Goal: Download file/media: Obtain a digital file from the website

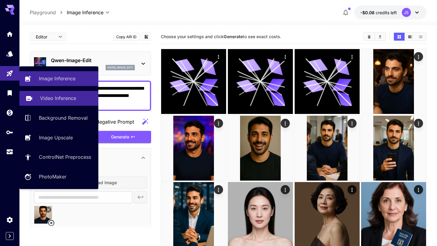
click at [59, 103] on link "Video Inference" at bounding box center [58, 98] width 79 height 15
type input "**********"
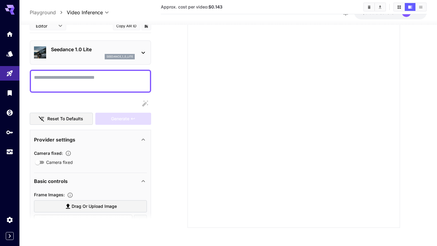
scroll to position [45, 0]
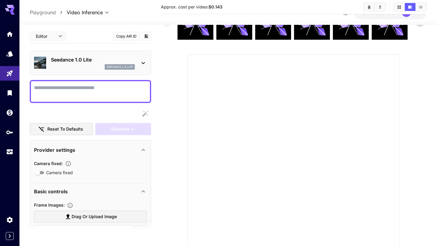
click at [149, 62] on div "Seedance 1.0 Lite seedance_1_0_lite" at bounding box center [90, 63] width 121 height 25
click at [141, 63] on icon at bounding box center [143, 62] width 7 height 7
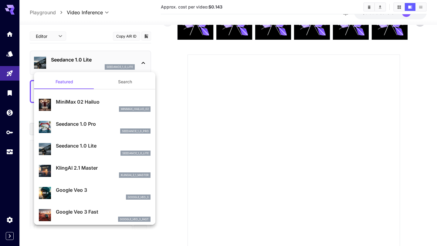
click at [92, 192] on p "Google Veo 3" at bounding box center [103, 190] width 95 height 7
type input "**********"
type input "****"
type input "***"
type input "*"
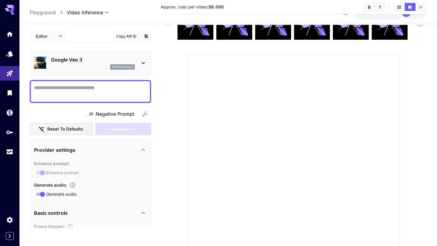
click at [142, 69] on div "Google Veo 3 google_veo_3" at bounding box center [90, 63] width 113 height 19
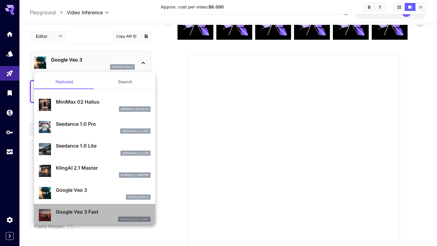
click at [91, 219] on div "google_veo_3_fast" at bounding box center [103, 219] width 95 height 5
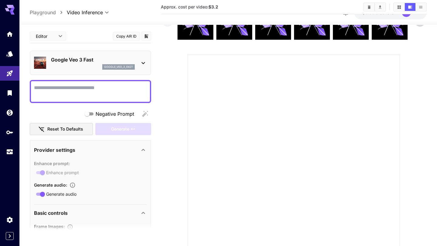
scroll to position [0, 0]
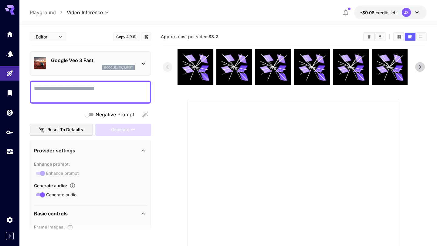
click at [419, 66] on icon at bounding box center [419, 67] width 9 height 9
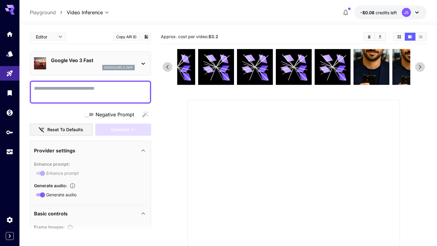
click at [419, 66] on icon at bounding box center [420, 67] width 2 height 4
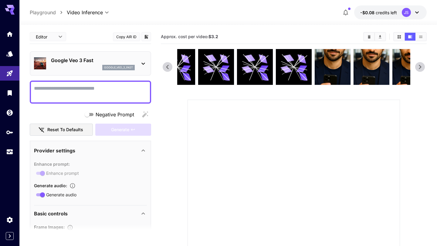
click at [419, 66] on icon at bounding box center [420, 67] width 2 height 4
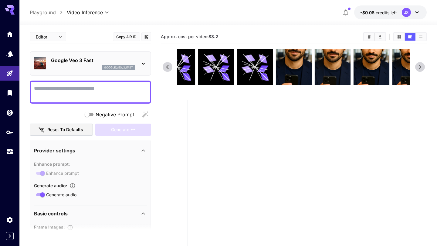
click at [419, 66] on icon at bounding box center [420, 67] width 2 height 4
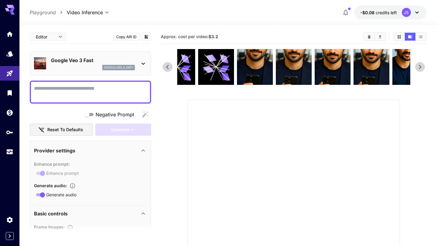
click at [417, 67] on icon at bounding box center [419, 67] width 9 height 9
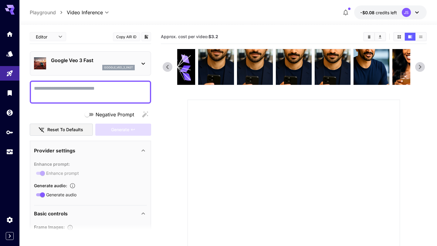
click at [417, 67] on icon at bounding box center [419, 67] width 9 height 9
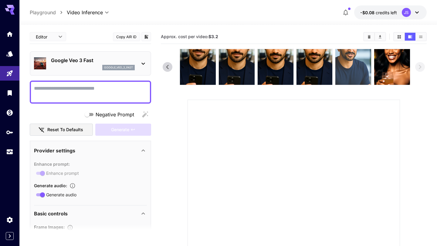
click at [361, 74] on img at bounding box center [353, 67] width 36 height 36
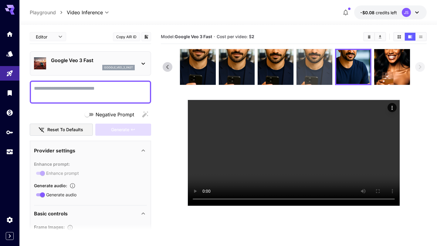
click at [318, 66] on img at bounding box center [314, 67] width 36 height 36
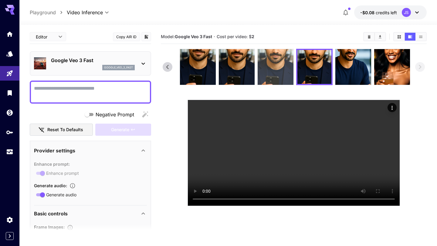
click at [281, 76] on img at bounding box center [276, 67] width 36 height 36
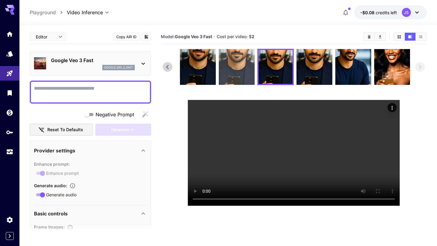
click at [239, 75] on img at bounding box center [237, 67] width 36 height 36
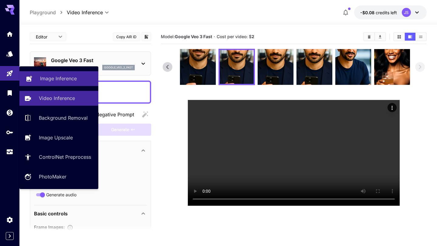
click at [43, 78] on p "Image Inference" at bounding box center [58, 78] width 37 height 7
type input "**********"
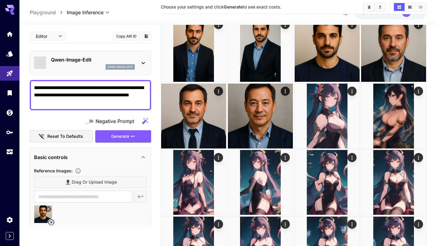
scroll to position [698, 0]
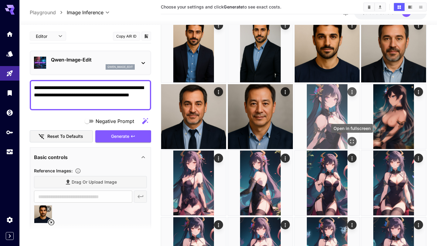
click at [351, 142] on icon "Open in fullscreen" at bounding box center [352, 142] width 6 height 6
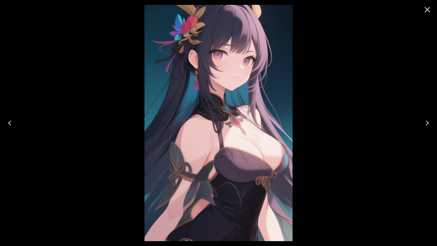
click at [430, 10] on icon "Close" at bounding box center [427, 10] width 10 height 10
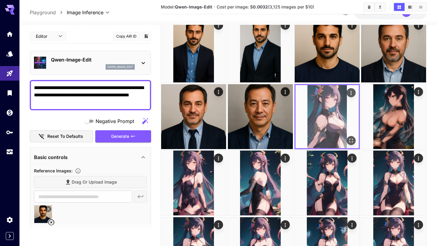
click at [351, 93] on icon "Actions" at bounding box center [351, 93] width 6 height 6
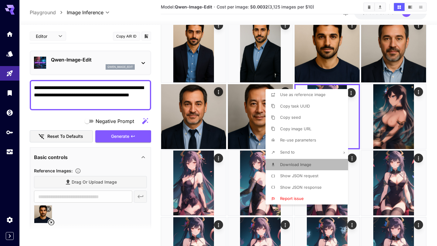
click at [300, 164] on span "Download Image" at bounding box center [295, 164] width 31 height 5
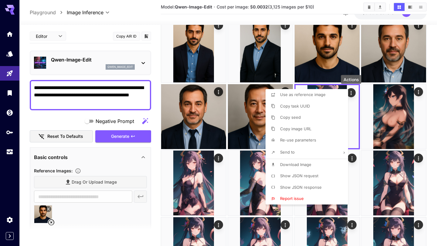
click at [353, 94] on div at bounding box center [218, 123] width 437 height 246
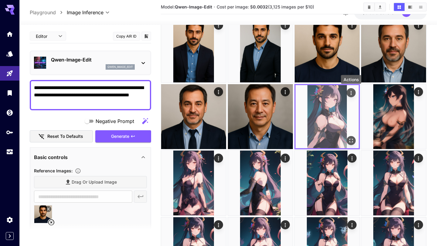
click at [351, 93] on icon "Actions" at bounding box center [350, 93] width 1 height 4
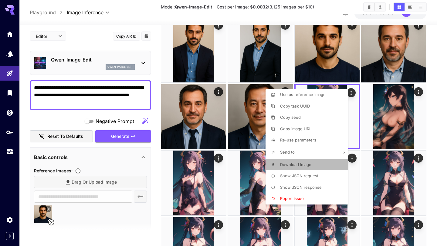
click at [303, 165] on span "Download Image" at bounding box center [295, 164] width 31 height 5
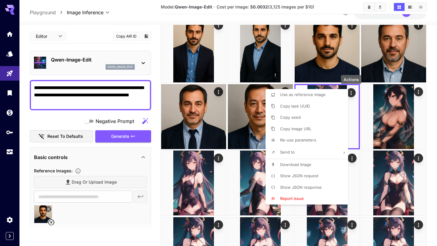
click at [432, 108] on div at bounding box center [218, 123] width 437 height 246
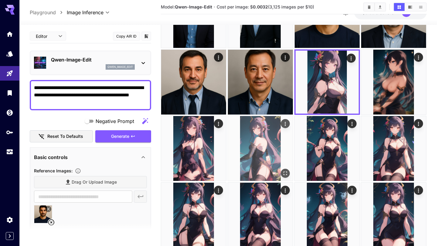
scroll to position [723, 0]
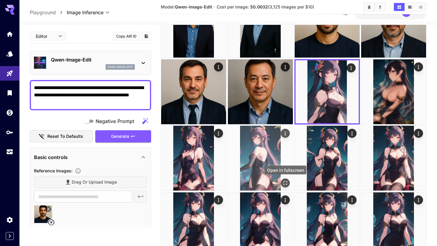
click at [286, 184] on icon "Open in fullscreen" at bounding box center [285, 184] width 6 height 6
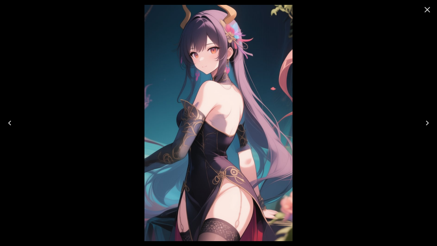
click at [427, 10] on icon "Close" at bounding box center [427, 10] width 10 height 10
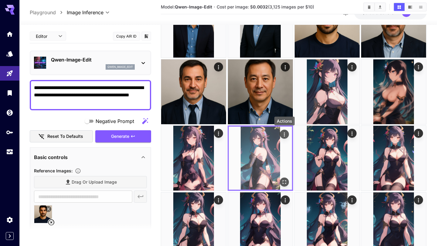
click at [284, 132] on icon "Actions" at bounding box center [284, 135] width 6 height 6
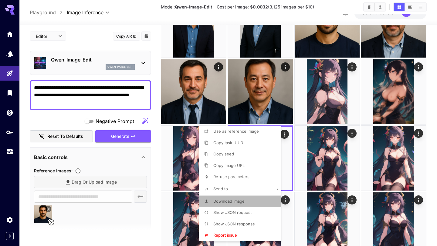
click at [243, 202] on span "Download Image" at bounding box center [228, 201] width 31 height 5
click at [430, 129] on div at bounding box center [218, 123] width 437 height 246
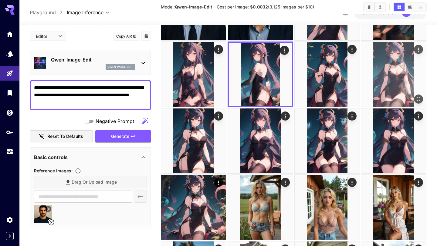
scroll to position [808, 0]
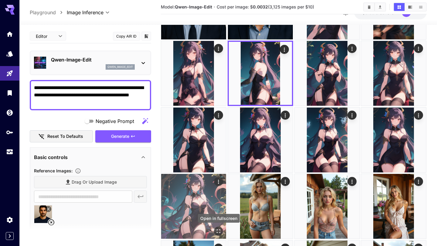
click at [217, 234] on icon "Open in fullscreen" at bounding box center [219, 232] width 6 height 6
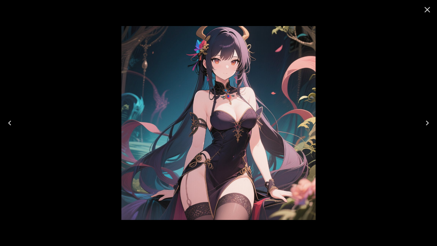
click at [430, 10] on icon "Close" at bounding box center [427, 10] width 10 height 10
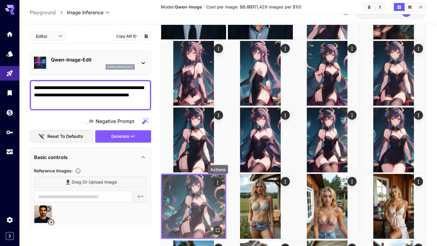
click at [219, 184] on icon "Actions" at bounding box center [218, 183] width 6 height 6
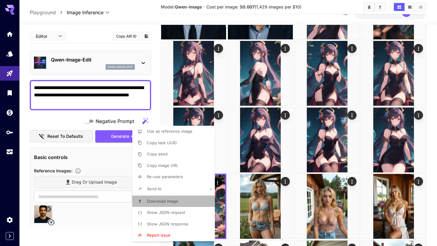
click at [166, 199] on p "Download Image" at bounding box center [162, 202] width 31 height 6
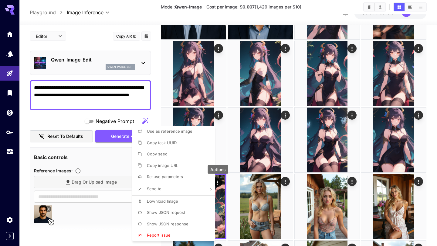
click at [425, 152] on div at bounding box center [218, 123] width 437 height 246
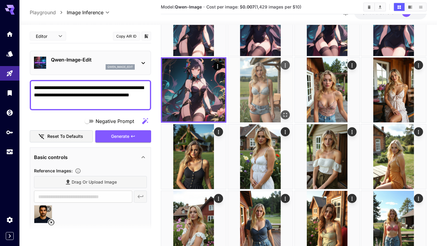
scroll to position [924, 0]
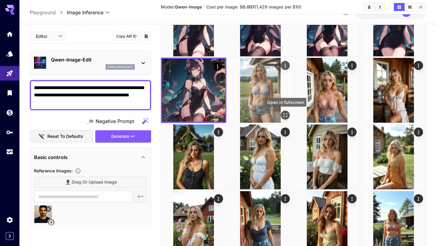
click at [287, 116] on icon "Open in fullscreen" at bounding box center [286, 116] width 4 height 4
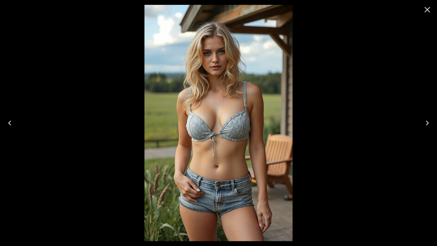
click at [431, 9] on icon "Close" at bounding box center [427, 10] width 10 height 10
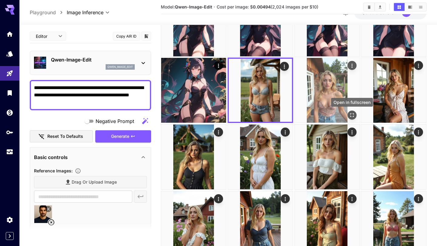
click at [353, 116] on icon "Open in fullscreen" at bounding box center [352, 116] width 6 height 6
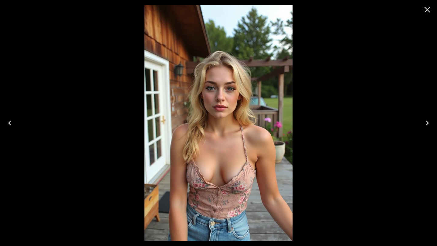
click at [428, 119] on icon "Next" at bounding box center [427, 123] width 10 height 10
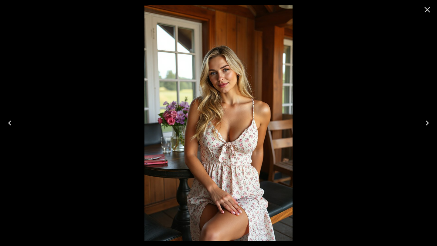
click at [427, 123] on icon "Next" at bounding box center [427, 123] width 10 height 10
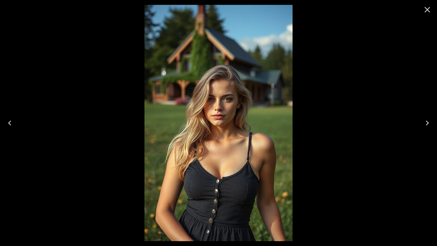
click at [427, 8] on icon "Close" at bounding box center [427, 10] width 10 height 10
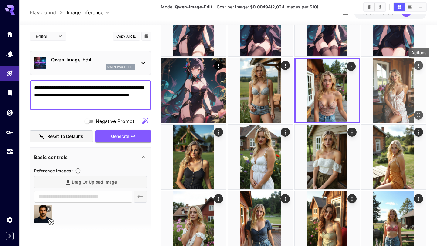
click at [421, 69] on icon "Actions" at bounding box center [419, 66] width 6 height 6
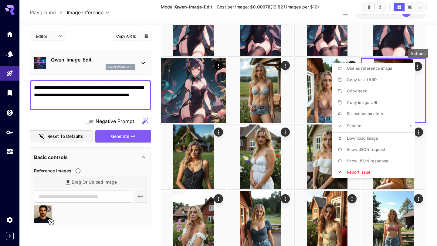
click at [379, 139] on li "Download Image" at bounding box center [375, 139] width 86 height 12
click at [224, 131] on div at bounding box center [218, 123] width 437 height 246
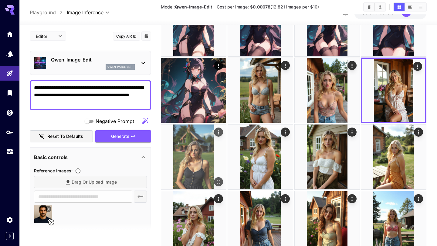
click at [219, 132] on icon "Actions" at bounding box center [219, 133] width 6 height 6
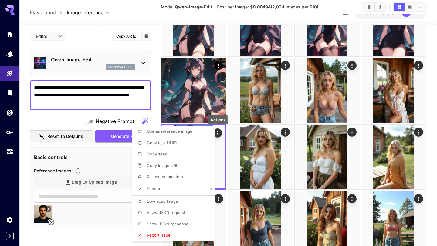
click at [186, 204] on li "Download Image" at bounding box center [175, 202] width 86 height 12
click at [261, 165] on div at bounding box center [218, 123] width 437 height 246
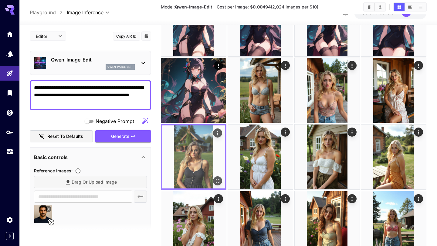
click at [217, 183] on icon "Open in fullscreen" at bounding box center [218, 181] width 6 height 6
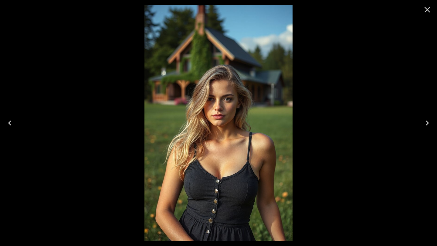
click at [428, 123] on icon "Next" at bounding box center [427, 123] width 3 height 5
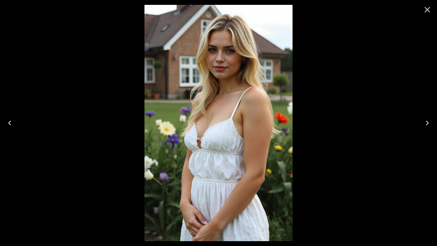
click at [428, 123] on icon "Next" at bounding box center [427, 123] width 3 height 5
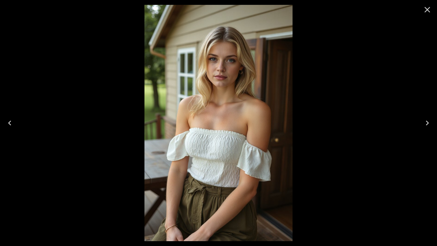
click at [11, 122] on icon "Previous" at bounding box center [10, 123] width 10 height 10
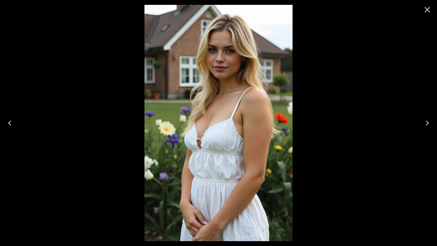
click at [11, 122] on icon "Previous" at bounding box center [10, 123] width 10 height 10
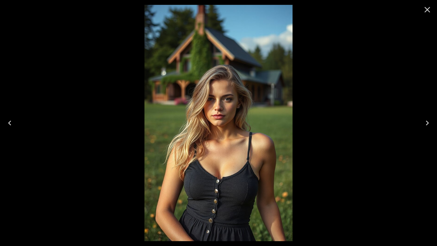
click at [11, 122] on icon "Previous" at bounding box center [10, 123] width 10 height 10
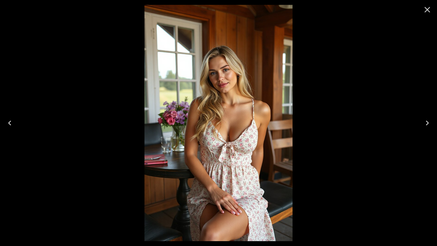
click at [430, 125] on icon "Next" at bounding box center [427, 123] width 10 height 10
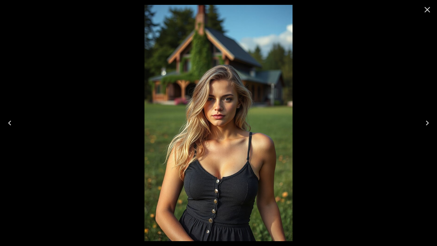
click at [430, 125] on icon "Next" at bounding box center [427, 123] width 10 height 10
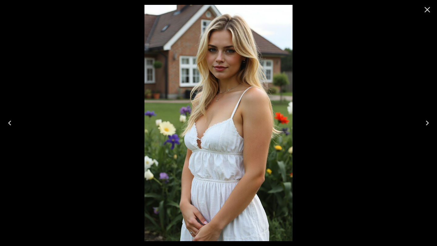
click at [430, 125] on icon "Next" at bounding box center [427, 123] width 10 height 10
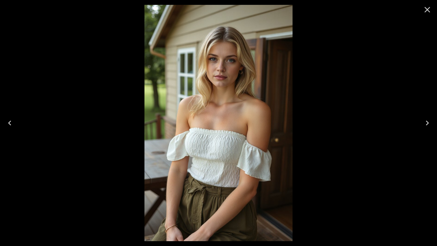
click at [430, 125] on icon "Next" at bounding box center [427, 123] width 10 height 10
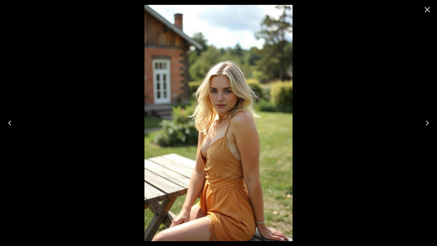
click at [430, 125] on icon "Next" at bounding box center [427, 123] width 10 height 10
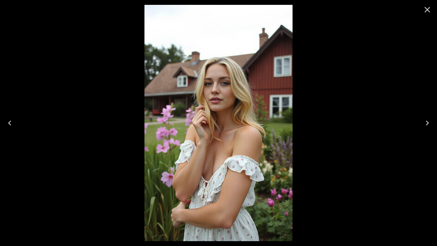
click at [430, 125] on icon "Next" at bounding box center [427, 123] width 10 height 10
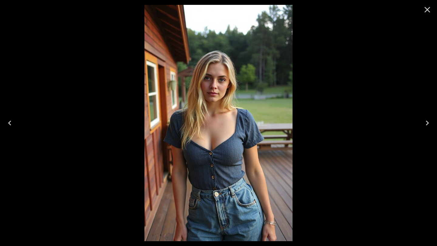
click at [10, 118] on icon "Previous" at bounding box center [10, 123] width 10 height 10
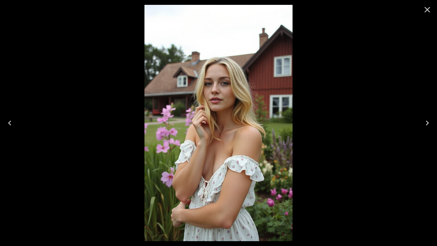
click at [429, 8] on icon "Close" at bounding box center [427, 10] width 10 height 10
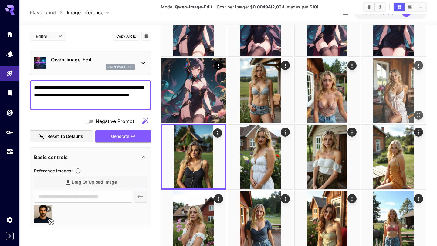
click at [418, 115] on icon "Open in fullscreen" at bounding box center [419, 116] width 6 height 6
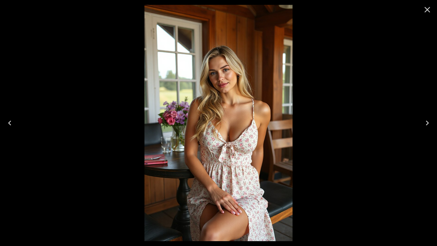
click at [426, 11] on icon "Close" at bounding box center [428, 10] width 6 height 6
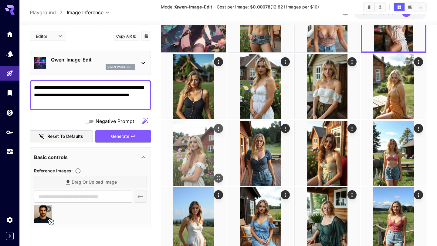
scroll to position [994, 0]
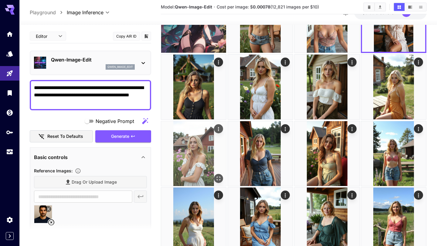
click at [218, 181] on icon "Open in fullscreen" at bounding box center [219, 179] width 6 height 6
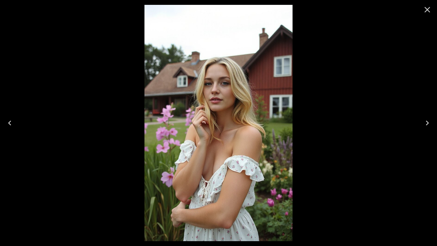
click at [428, 8] on icon "Close" at bounding box center [428, 10] width 6 height 6
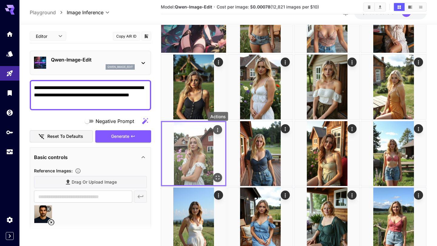
click at [218, 131] on icon "Actions" at bounding box center [217, 130] width 1 height 4
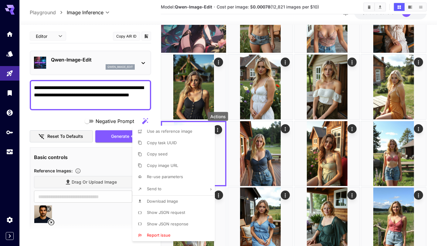
click at [176, 202] on span "Download Image" at bounding box center [162, 201] width 31 height 5
click at [275, 159] on div at bounding box center [218, 123] width 437 height 246
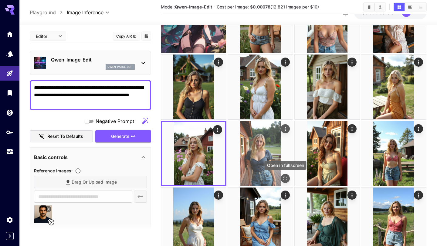
click at [286, 179] on icon "Open in fullscreen" at bounding box center [285, 179] width 6 height 6
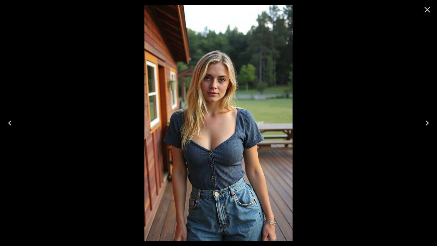
click at [429, 124] on icon "Next" at bounding box center [427, 123] width 10 height 10
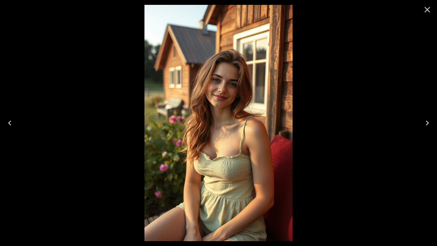
click at [429, 124] on icon "Next" at bounding box center [427, 123] width 10 height 10
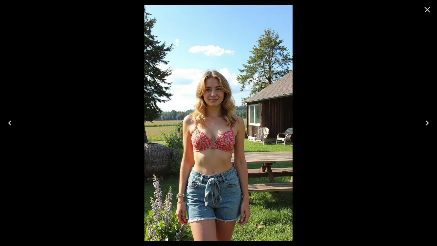
click at [429, 124] on icon "Next" at bounding box center [427, 123] width 10 height 10
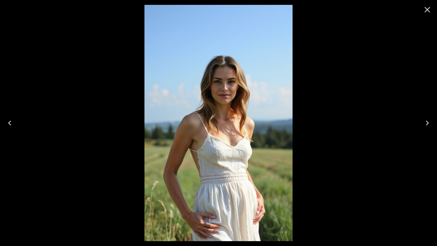
click at [429, 124] on icon "Next" at bounding box center [427, 123] width 10 height 10
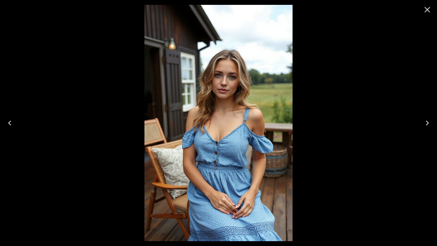
click at [429, 124] on icon "Next" at bounding box center [427, 123] width 10 height 10
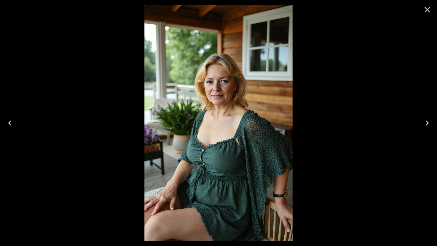
click at [425, 117] on button "Next" at bounding box center [427, 123] width 19 height 24
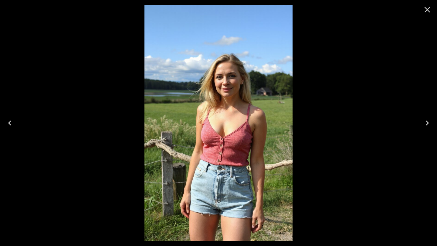
click at [425, 117] on button "Next" at bounding box center [427, 123] width 19 height 24
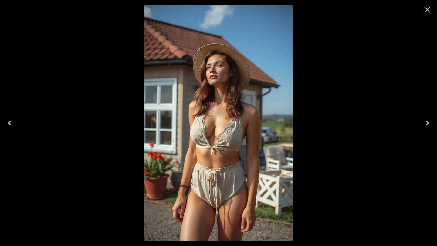
click at [425, 117] on button "Next" at bounding box center [427, 123] width 19 height 24
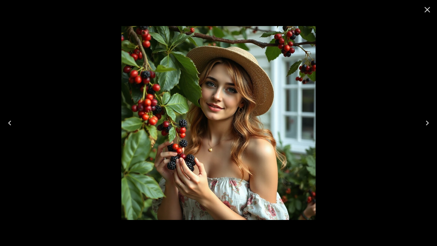
click at [427, 11] on icon "Close" at bounding box center [427, 10] width 10 height 10
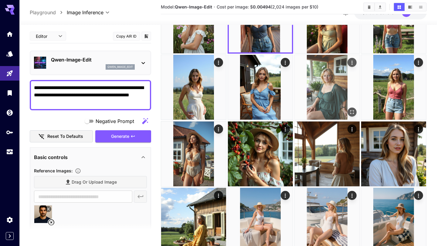
scroll to position [1127, 0]
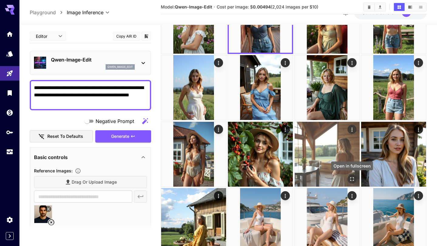
click at [352, 178] on icon "Open in fullscreen" at bounding box center [352, 179] width 6 height 6
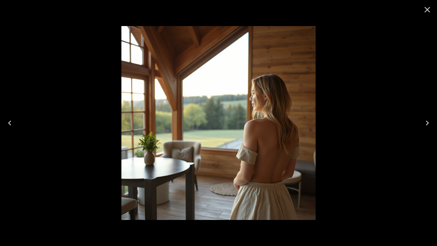
click at [427, 123] on icon "Next" at bounding box center [427, 123] width 10 height 10
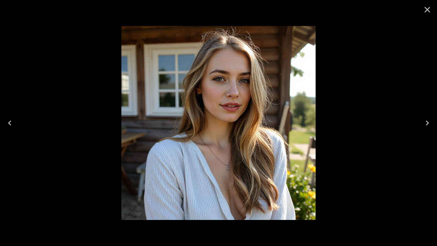
click at [427, 123] on icon "Next" at bounding box center [427, 123] width 10 height 10
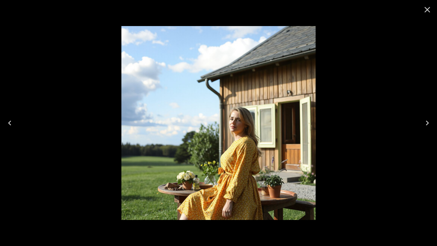
click at [11, 122] on icon "Previous" at bounding box center [10, 123] width 10 height 10
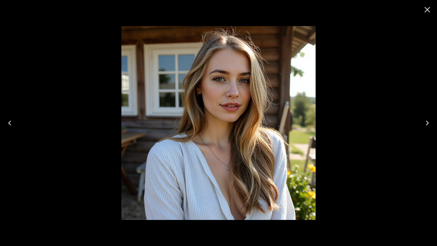
click at [430, 11] on icon "Close" at bounding box center [427, 10] width 10 height 10
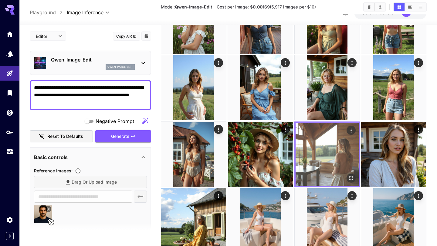
scroll to position [1220, 0]
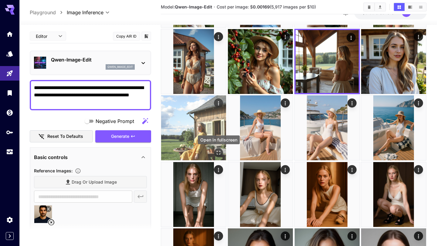
click at [220, 154] on icon "Open in fullscreen" at bounding box center [219, 153] width 4 height 4
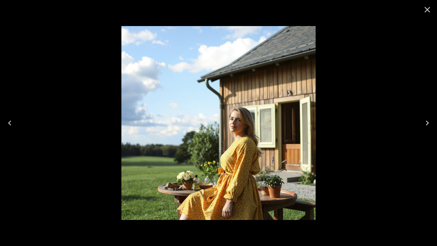
click at [428, 122] on icon "Next" at bounding box center [427, 123] width 10 height 10
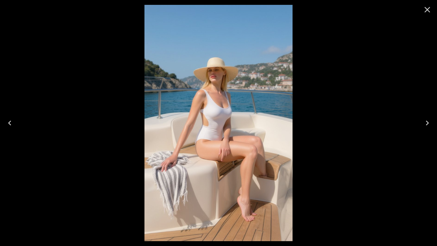
click at [428, 122] on icon "Next" at bounding box center [427, 123] width 10 height 10
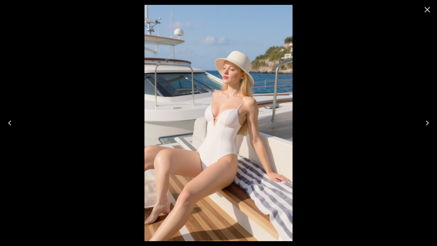
click at [428, 122] on icon "Next" at bounding box center [427, 123] width 10 height 10
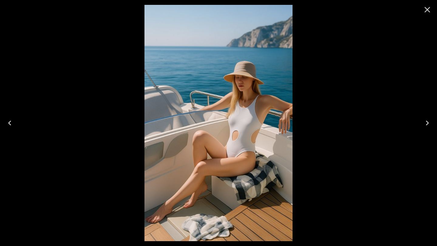
click at [428, 122] on icon "Next" at bounding box center [427, 123] width 10 height 10
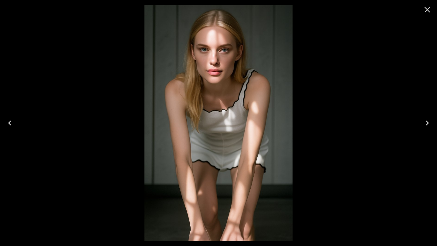
click at [430, 10] on icon "Close" at bounding box center [427, 10] width 10 height 10
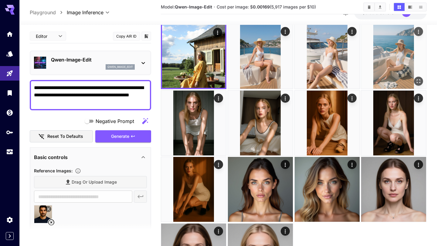
scroll to position [1292, 0]
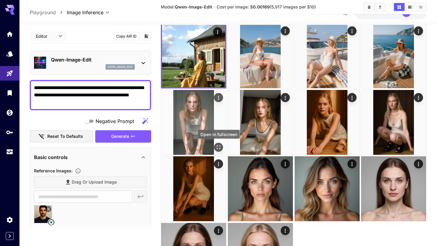
click at [219, 149] on icon "Open in fullscreen" at bounding box center [219, 147] width 6 height 6
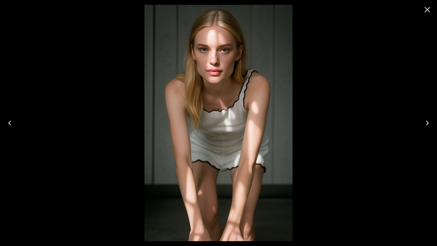
click at [429, 120] on icon "Next" at bounding box center [427, 123] width 10 height 10
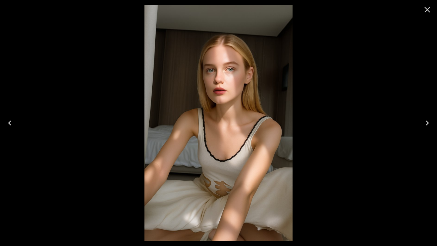
click at [429, 120] on icon "Next" at bounding box center [427, 123] width 10 height 10
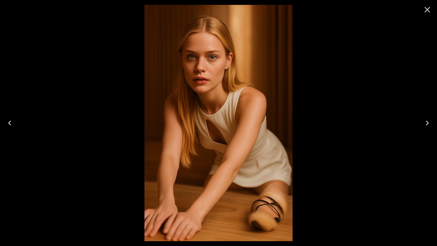
click at [429, 120] on icon "Next" at bounding box center [427, 123] width 10 height 10
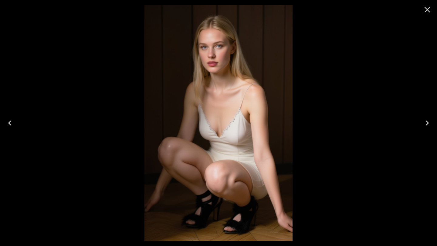
click at [429, 120] on icon "Next" at bounding box center [427, 123] width 10 height 10
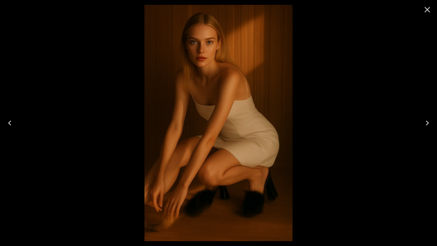
click at [8, 123] on icon "Previous" at bounding box center [10, 123] width 10 height 10
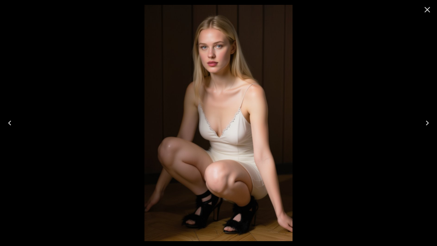
click at [427, 120] on icon "Next" at bounding box center [427, 123] width 10 height 10
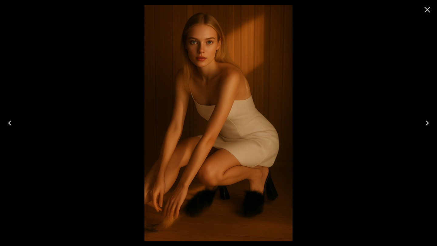
click at [427, 120] on icon "Next" at bounding box center [427, 123] width 10 height 10
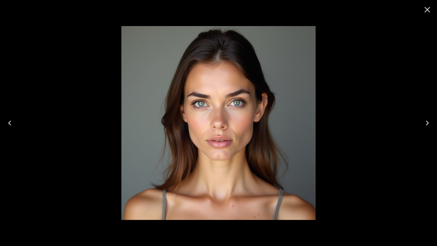
click at [427, 120] on icon "Next" at bounding box center [427, 123] width 10 height 10
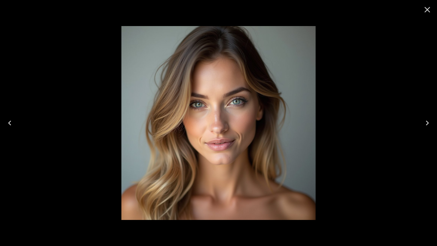
click at [427, 120] on icon "Next" at bounding box center [427, 123] width 10 height 10
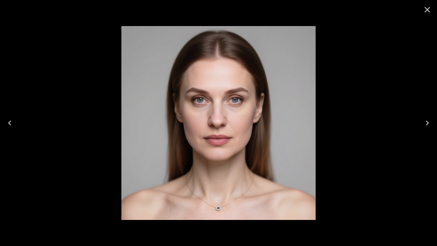
click at [427, 120] on icon "Next" at bounding box center [427, 123] width 10 height 10
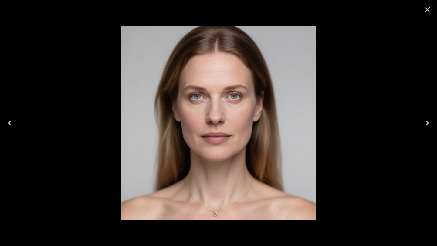
click at [428, 9] on icon "Close" at bounding box center [427, 10] width 10 height 10
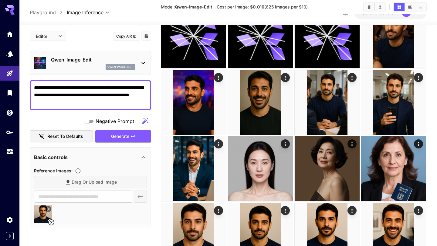
scroll to position [0, 0]
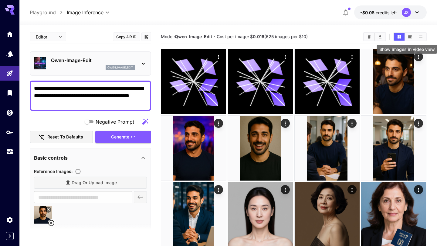
click at [410, 38] on icon "Show images in video view" at bounding box center [410, 36] width 4 height 3
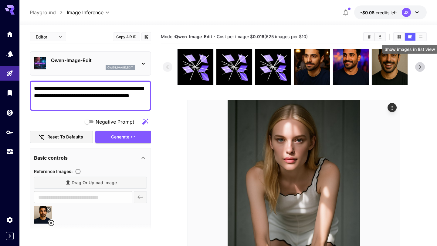
click at [422, 36] on icon "Show images in list view" at bounding box center [420, 37] width 5 height 5
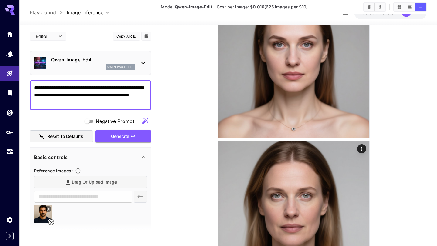
scroll to position [13692, 0]
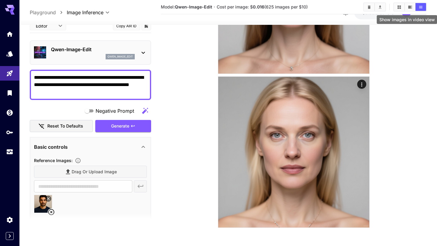
click at [410, 9] on button "Show images in video view" at bounding box center [410, 7] width 11 height 8
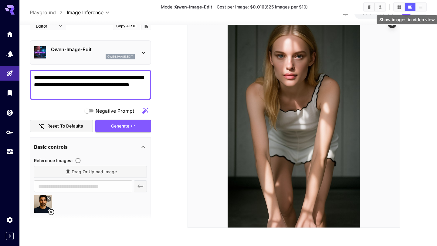
scroll to position [84, 0]
click at [399, 5] on icon "Show images in grid view" at bounding box center [398, 6] width 3 height 3
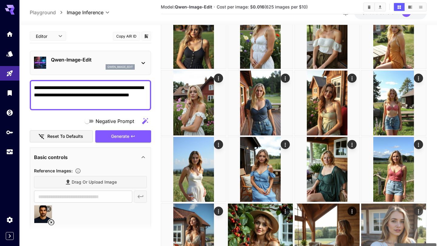
scroll to position [1042, 0]
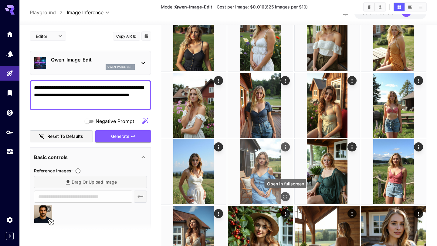
click at [286, 200] on icon "Open in fullscreen" at bounding box center [285, 197] width 6 height 6
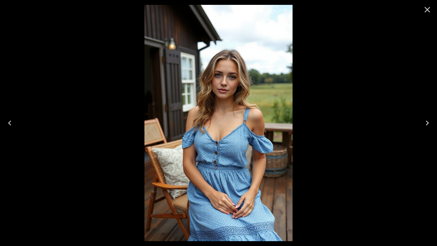
click at [427, 12] on icon "Close" at bounding box center [427, 10] width 10 height 10
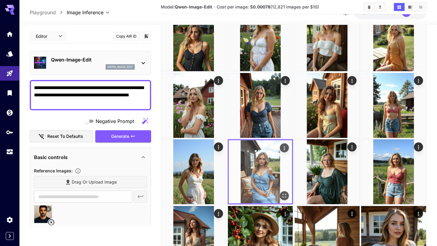
click at [284, 151] on icon "Actions" at bounding box center [284, 148] width 6 height 6
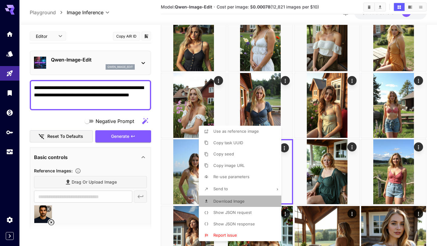
click at [239, 205] on li "Download Image" at bounding box center [242, 202] width 86 height 12
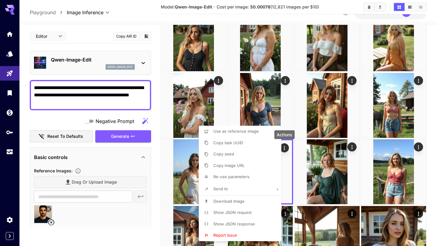
click at [153, 120] on div at bounding box center [218, 123] width 437 height 246
